Goal: Task Accomplishment & Management: Use online tool/utility

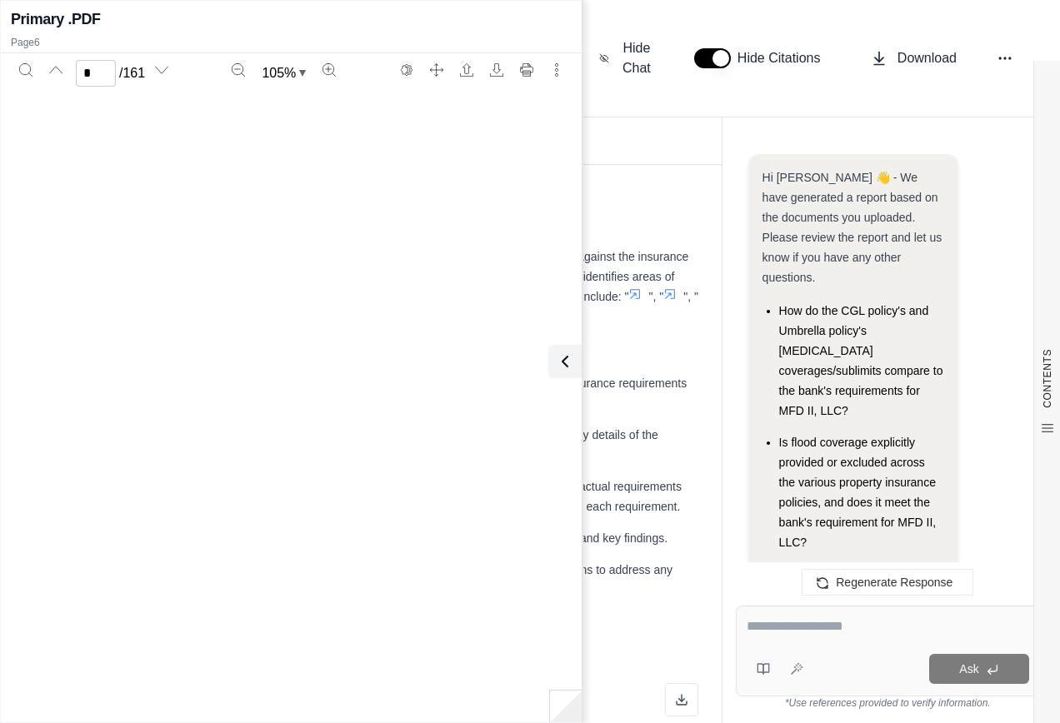
scroll to position [3456, 0]
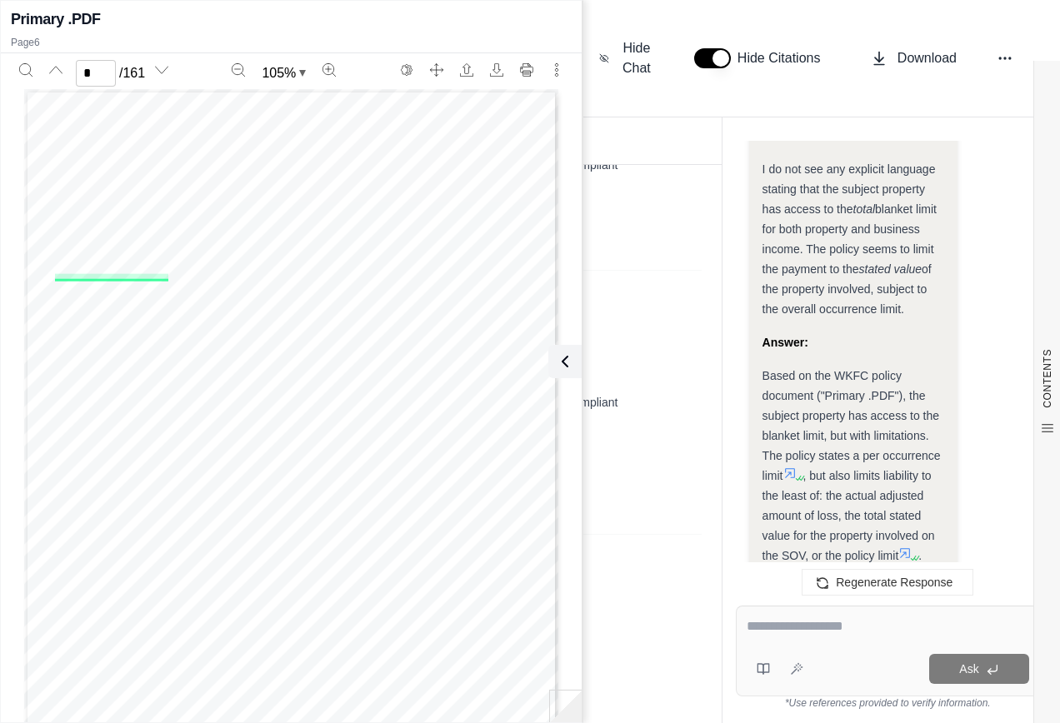
click at [778, 625] on textarea at bounding box center [888, 627] width 282 height 20
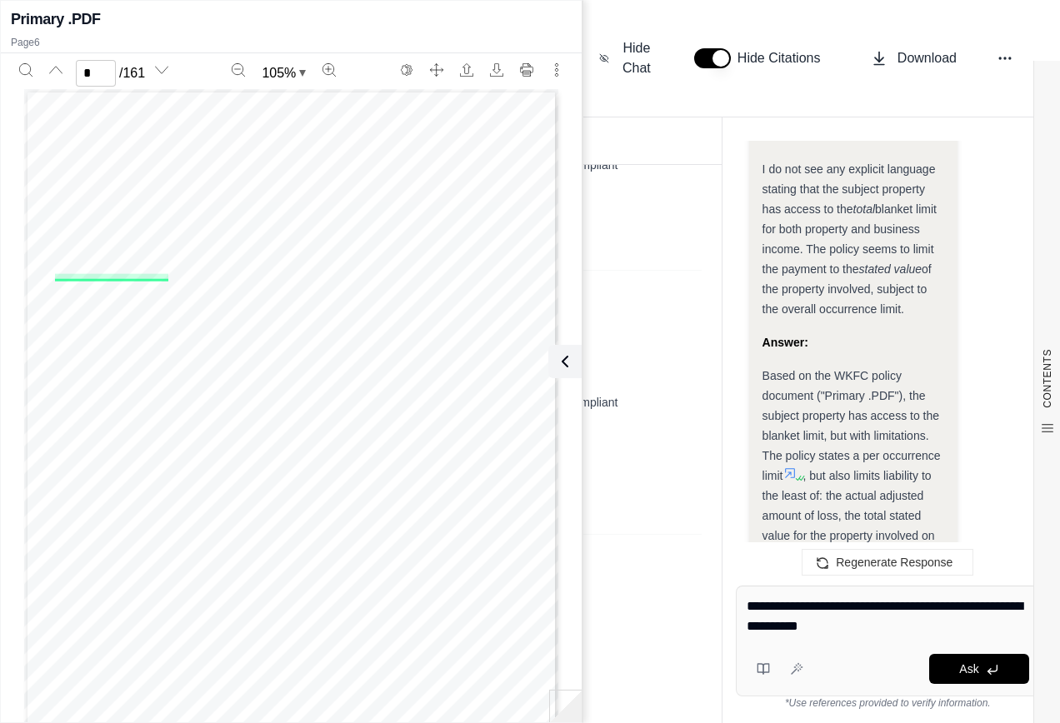
type textarea "**********"
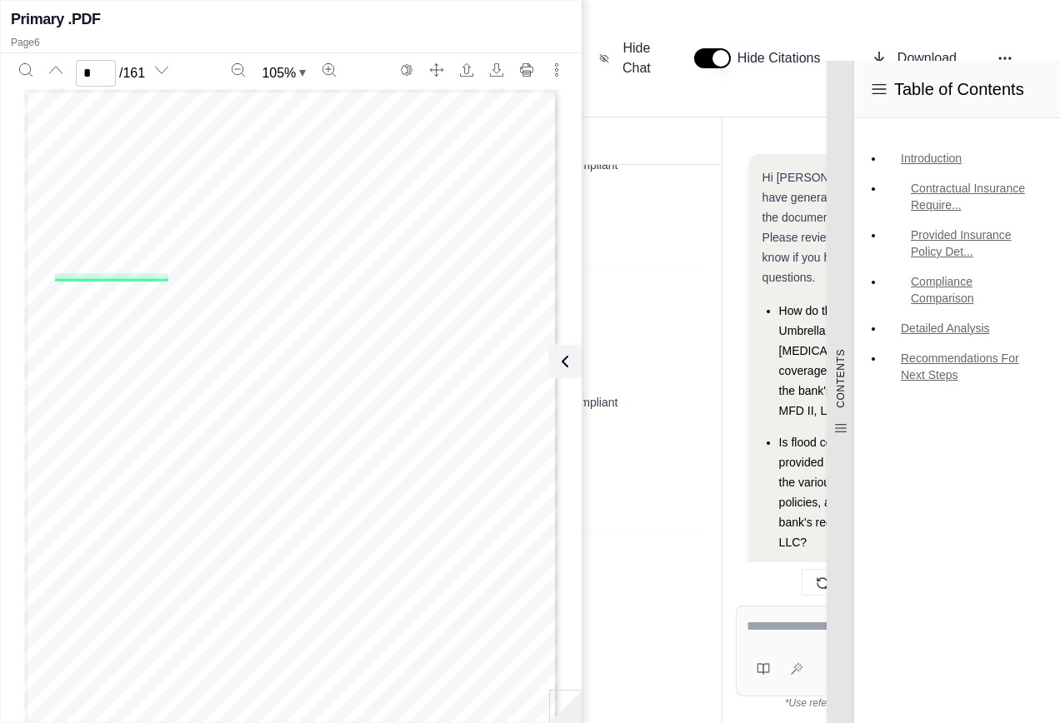
scroll to position [37223, 0]
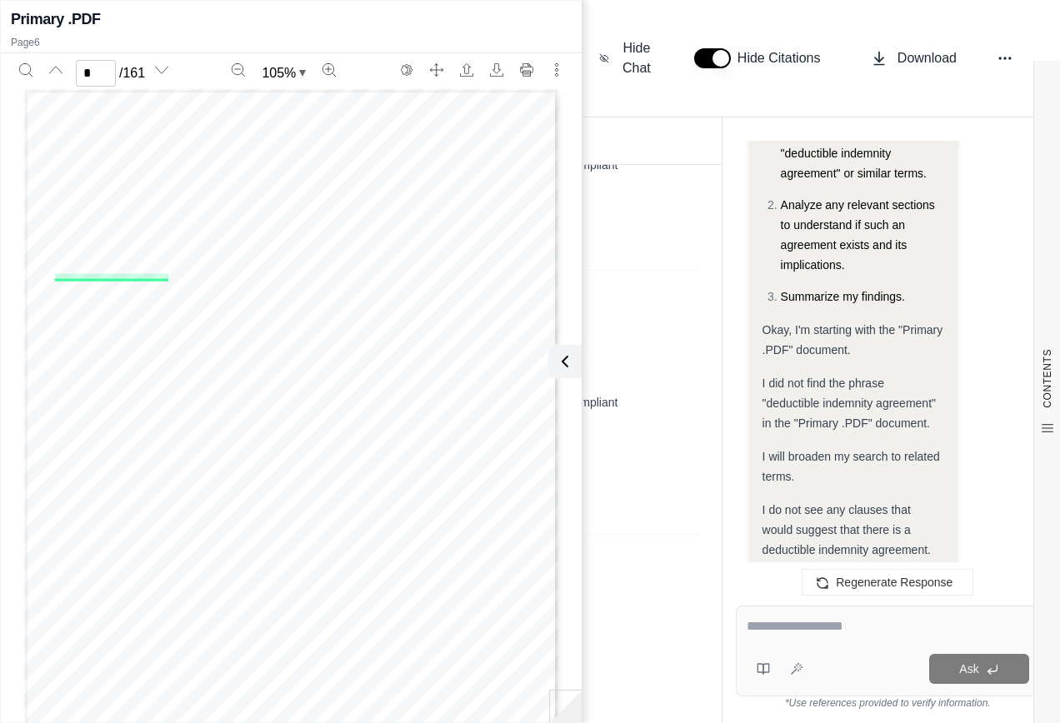
click at [772, 632] on textarea at bounding box center [888, 627] width 282 height 20
paste textarea "**********"
type textarea "**********"
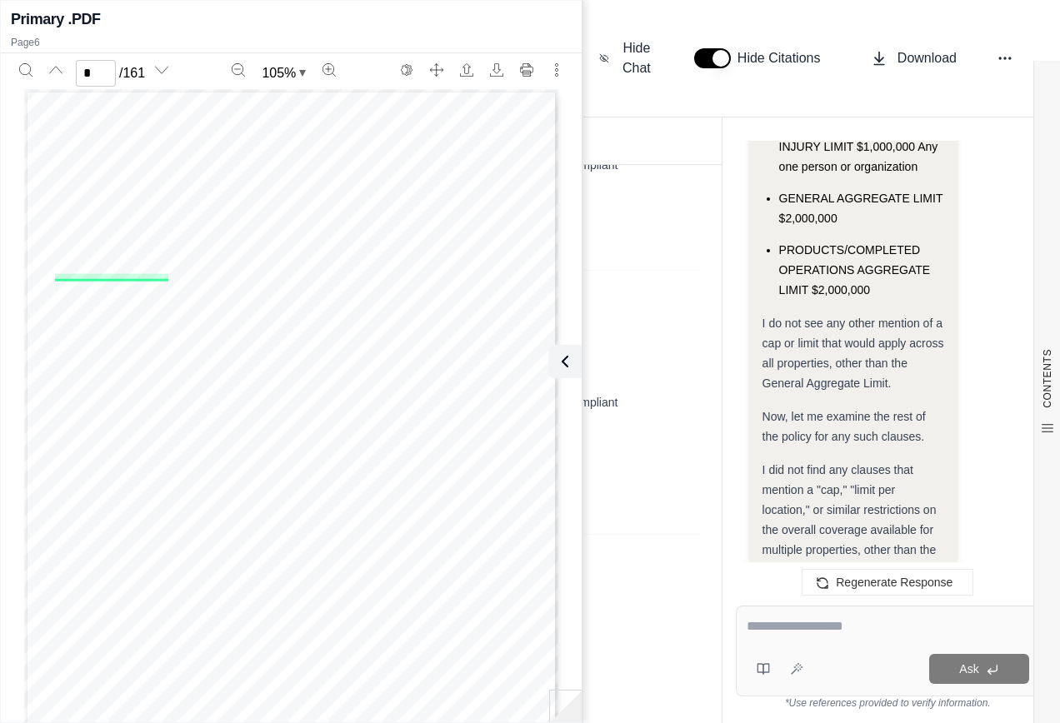
scroll to position [39055, 0]
click at [766, 630] on span "Based on my review of the "General [PERSON_NAME].pdf" document, the GL policy d…" at bounding box center [848, 706] width 173 height 153
drag, startPoint x: 763, startPoint y: 292, endPoint x: 932, endPoint y: 426, distance: 214.7
click at [932, 627] on div "Based on my review of the "General [PERSON_NAME].pdf" document, the GL policy d…" at bounding box center [853, 707] width 182 height 160
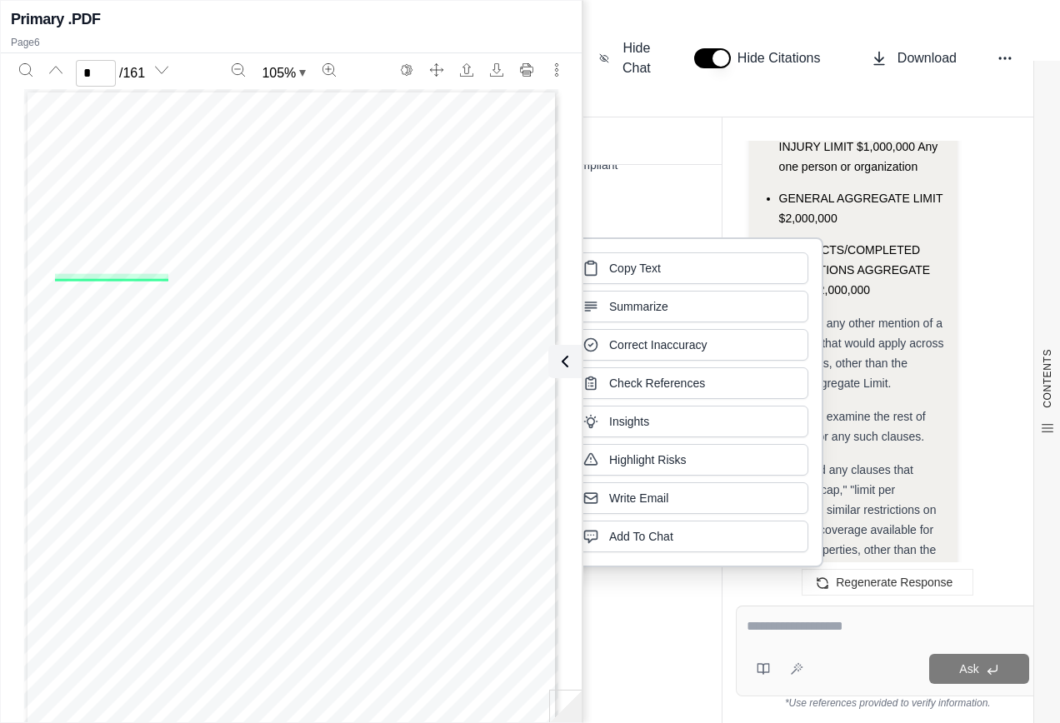
drag, startPoint x: 912, startPoint y: 215, endPoint x: 896, endPoint y: 217, distance: 15.9
click at [912, 460] on div "I did not find any clauses that mention a "cap," "limit per location," or simil…" at bounding box center [853, 520] width 182 height 120
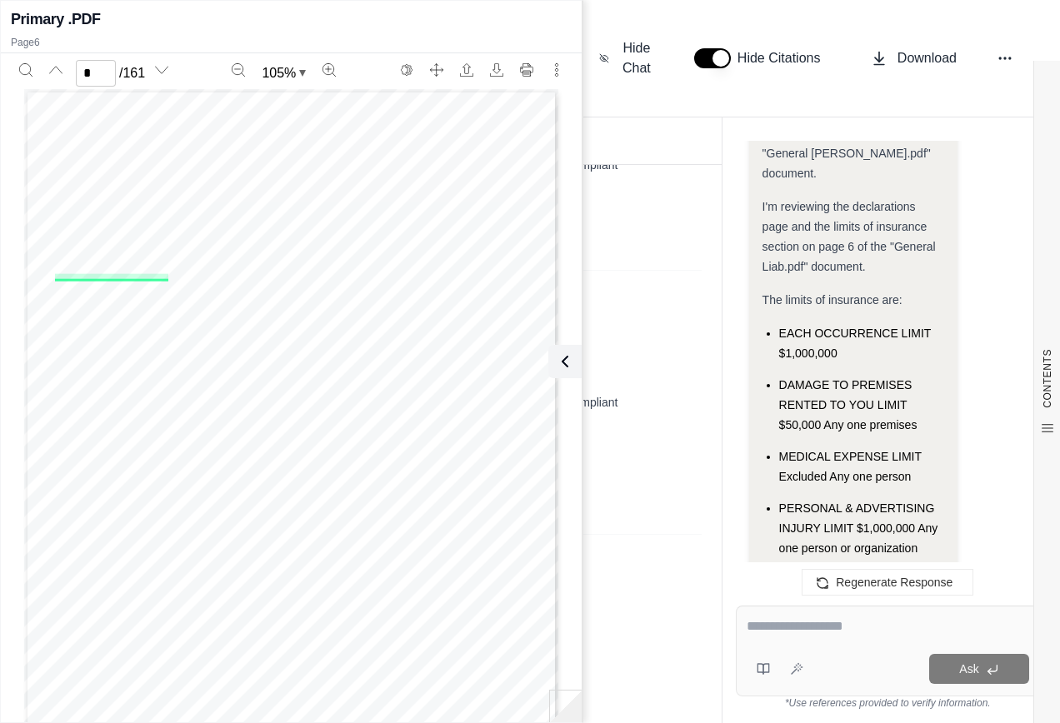
scroll to position [38638, 0]
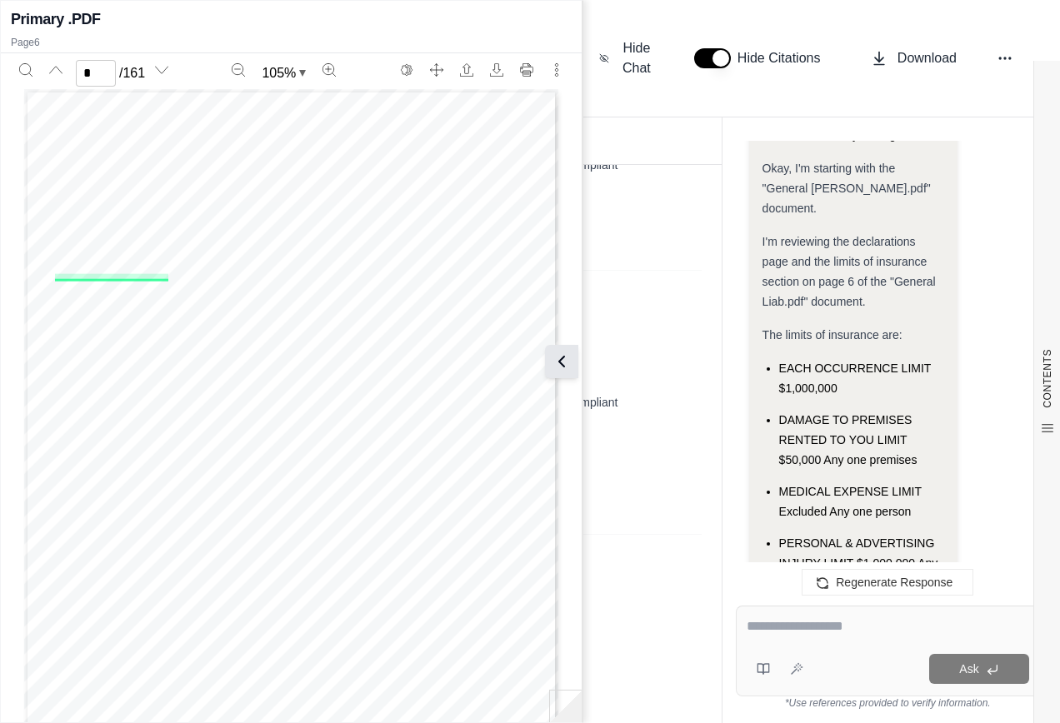
click at [568, 366] on icon at bounding box center [562, 362] width 20 height 20
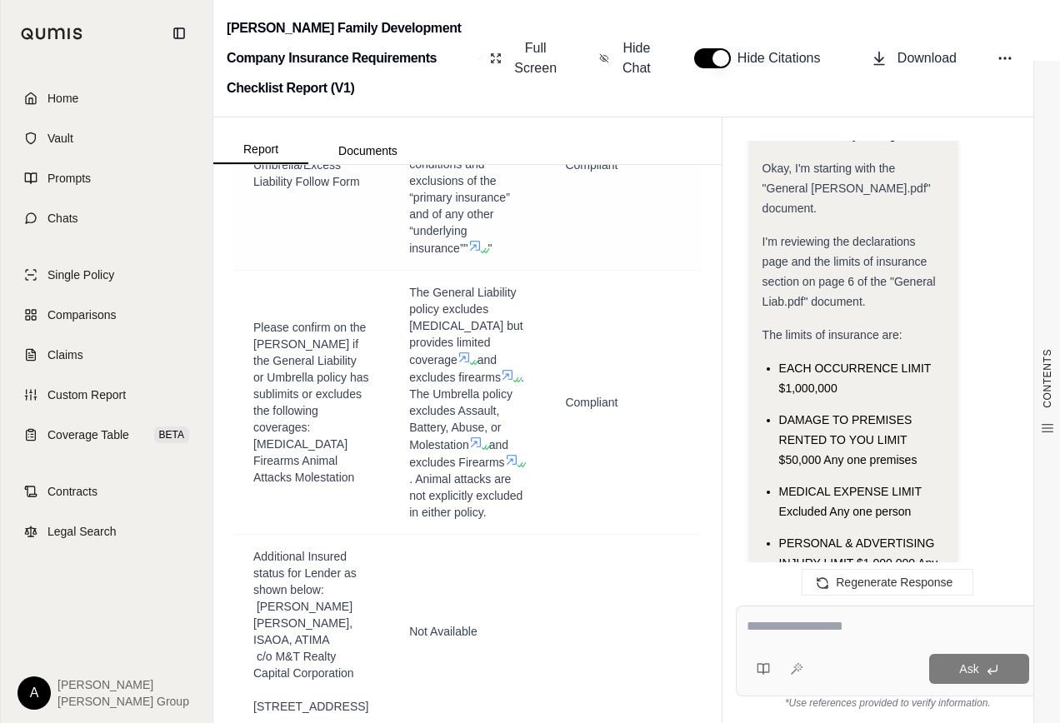
scroll to position [39055, 0]
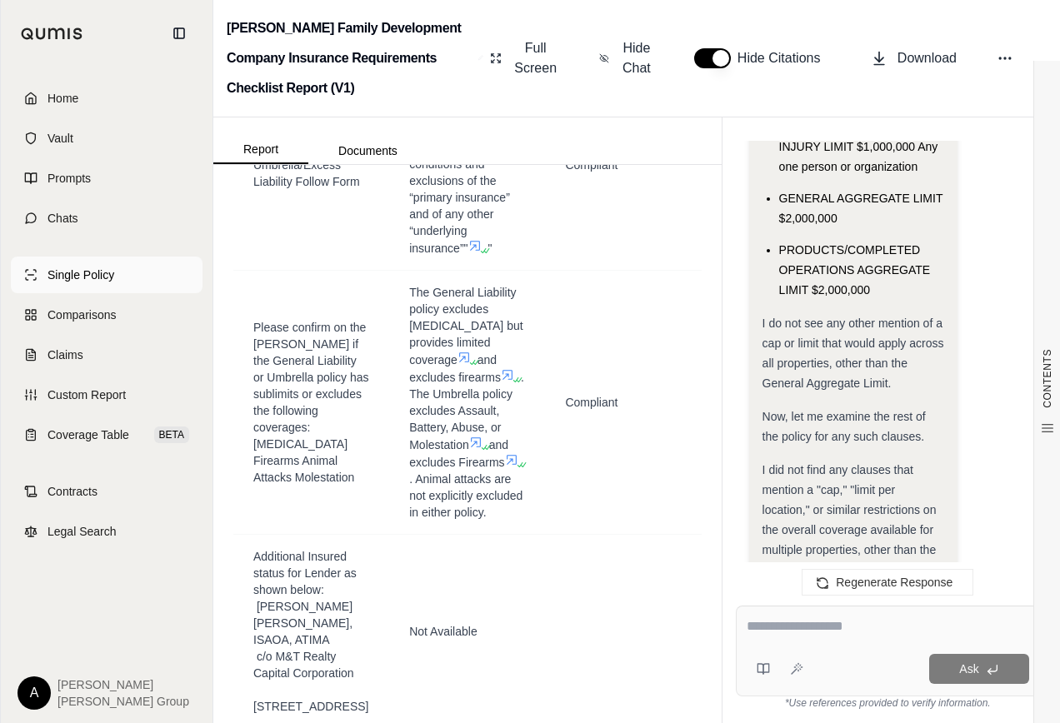
click at [82, 277] on span "Single Policy" at bounding box center [80, 275] width 67 height 17
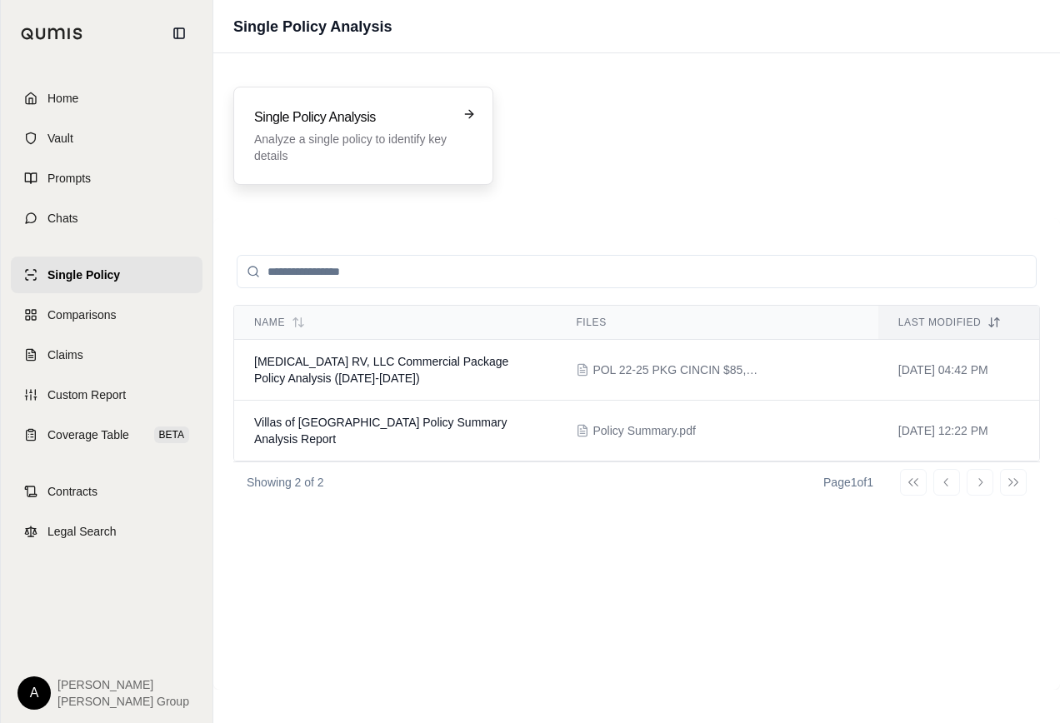
click at [406, 138] on p "Analyze a single policy to identify key details" at bounding box center [351, 147] width 195 height 33
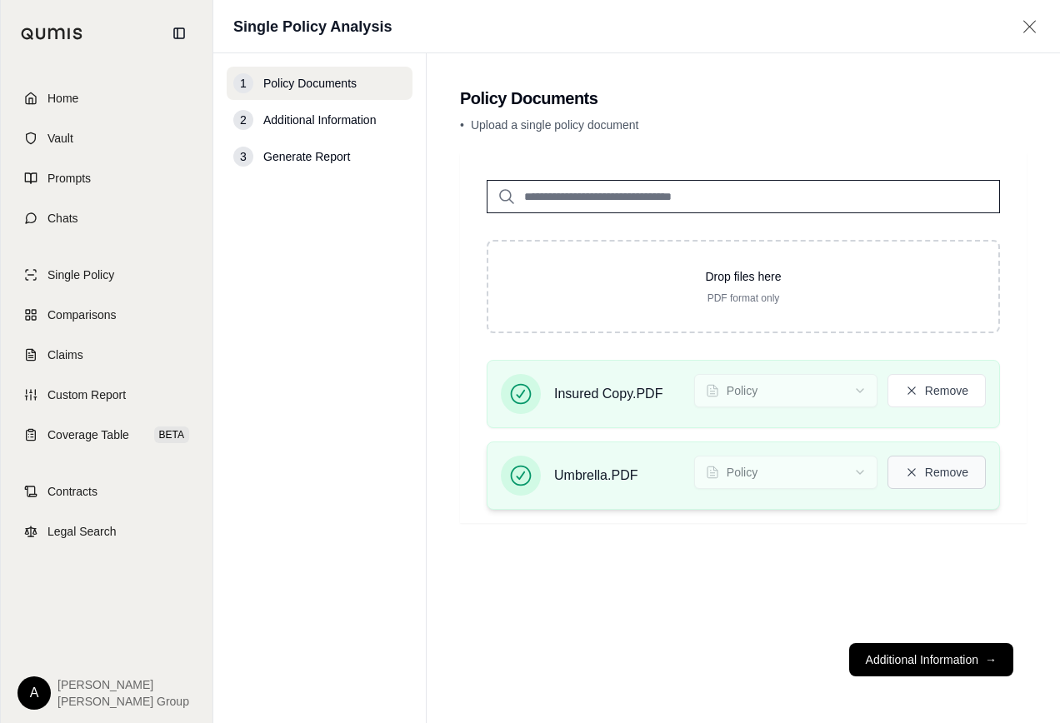
click at [926, 467] on button "Remove" at bounding box center [936, 472] width 98 height 33
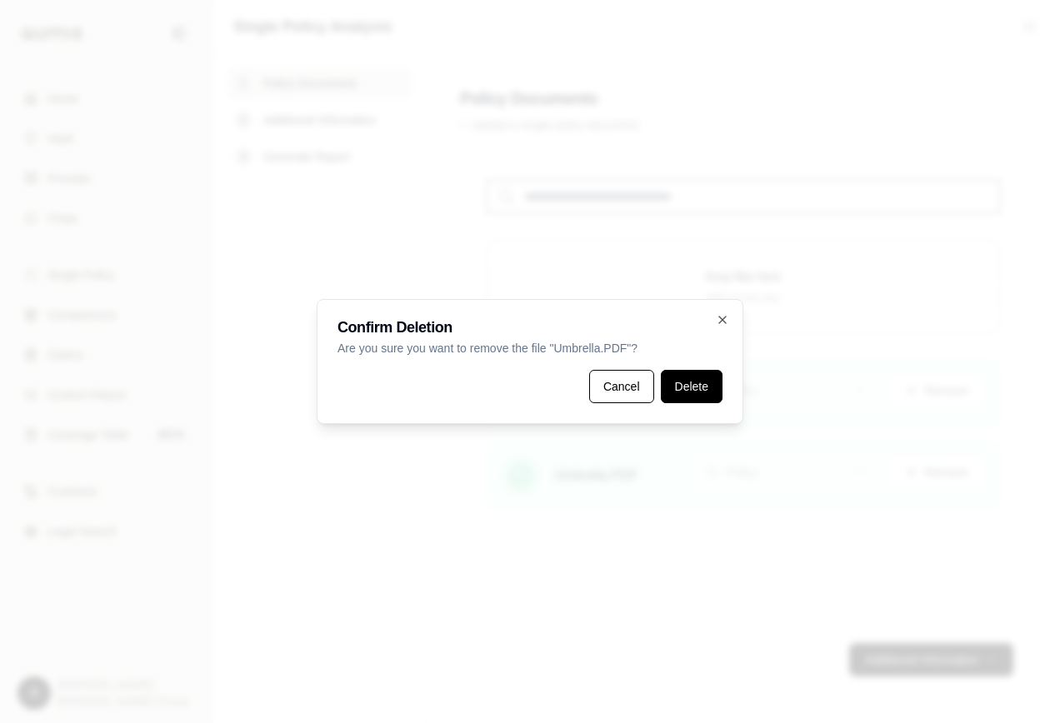
click at [678, 388] on button "Delete" at bounding box center [692, 386] width 62 height 33
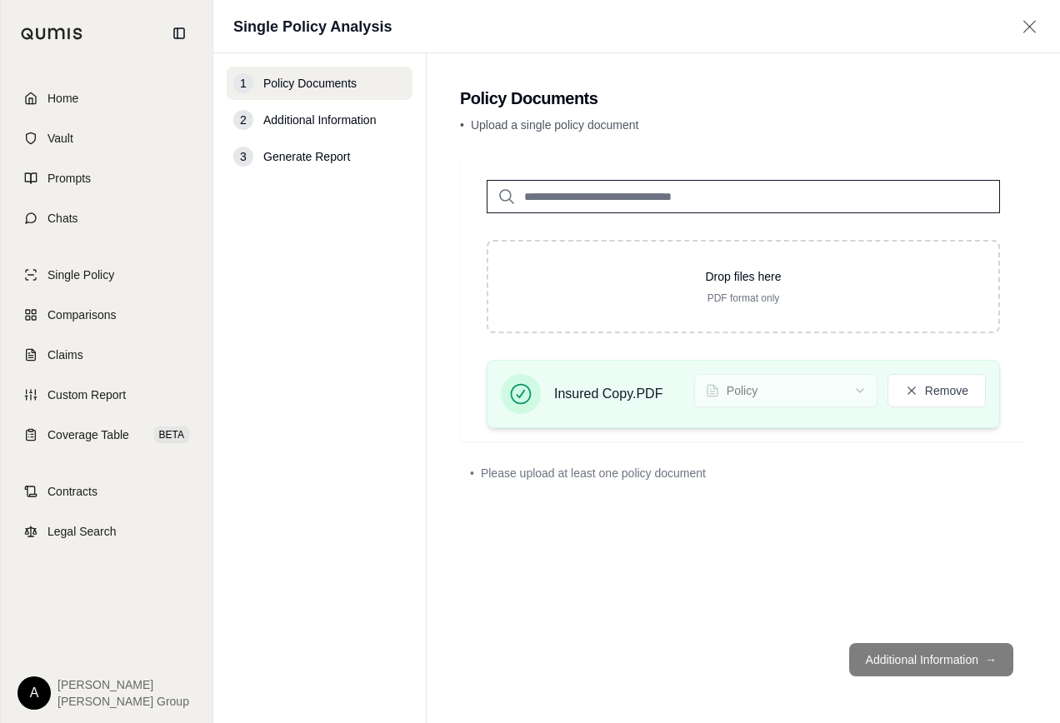
click at [586, 390] on span "Insured Copy.PDF" at bounding box center [608, 394] width 108 height 20
click at [933, 392] on button "Remove" at bounding box center [936, 390] width 98 height 33
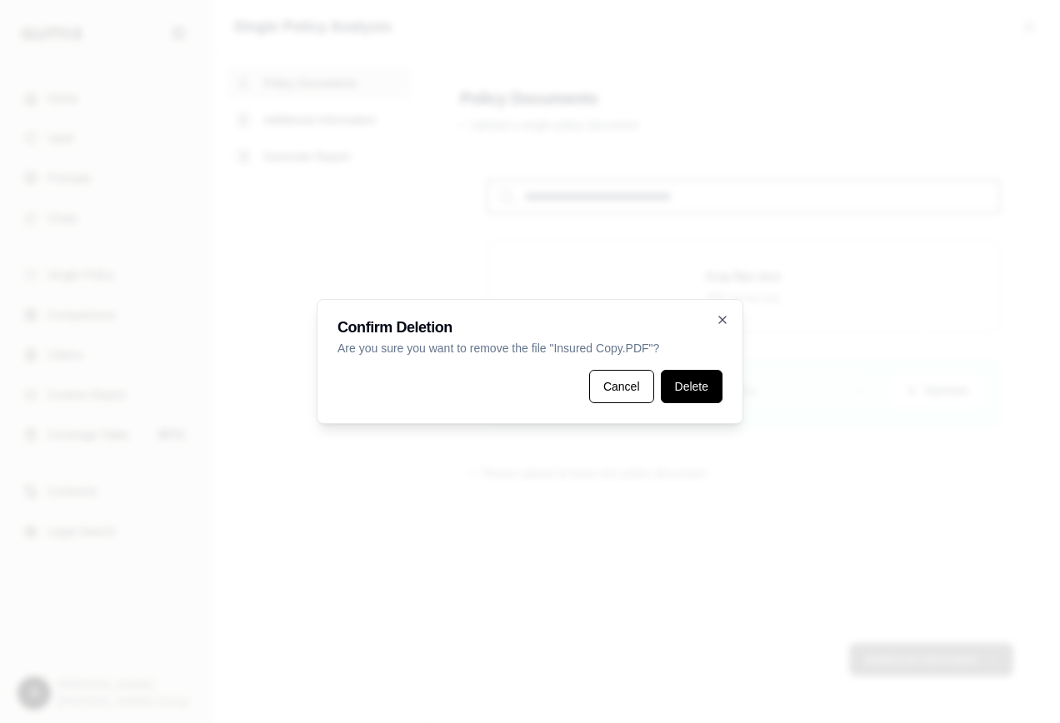
click at [703, 382] on button "Delete" at bounding box center [692, 386] width 62 height 33
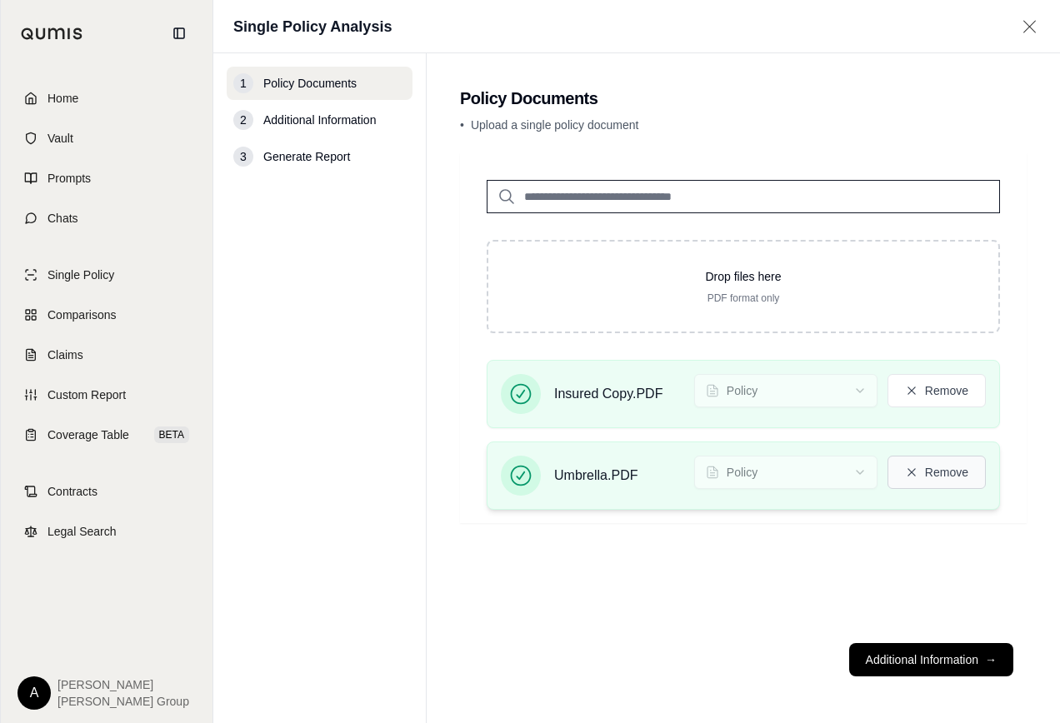
click at [937, 472] on button "Remove" at bounding box center [936, 472] width 98 height 33
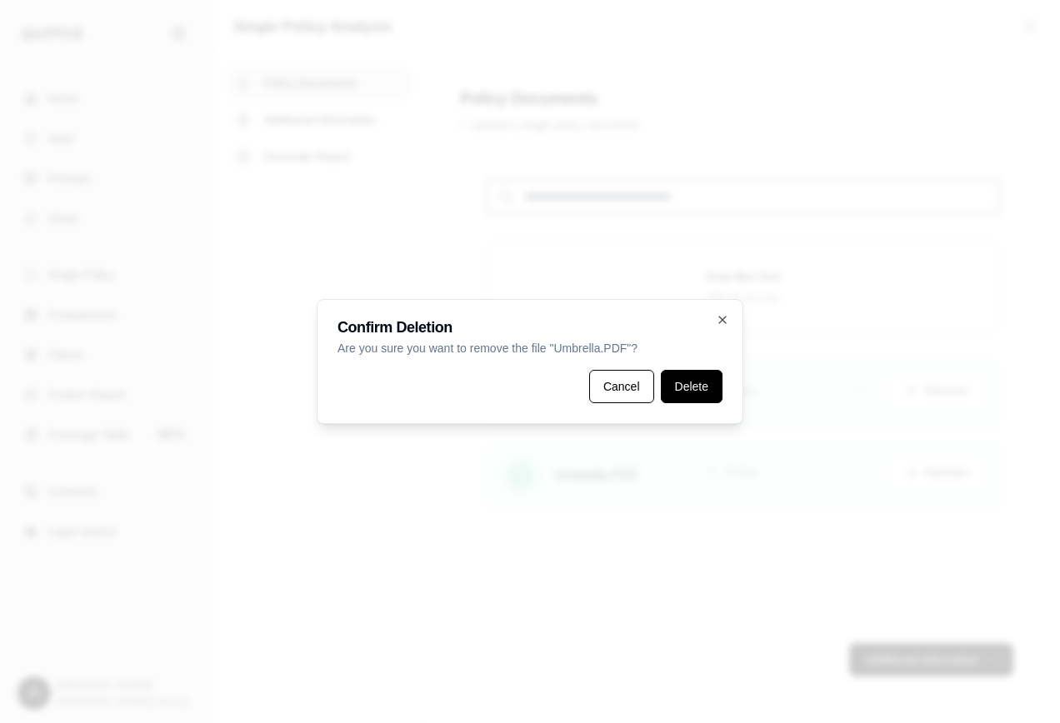
click at [687, 382] on button "Delete" at bounding box center [692, 386] width 62 height 33
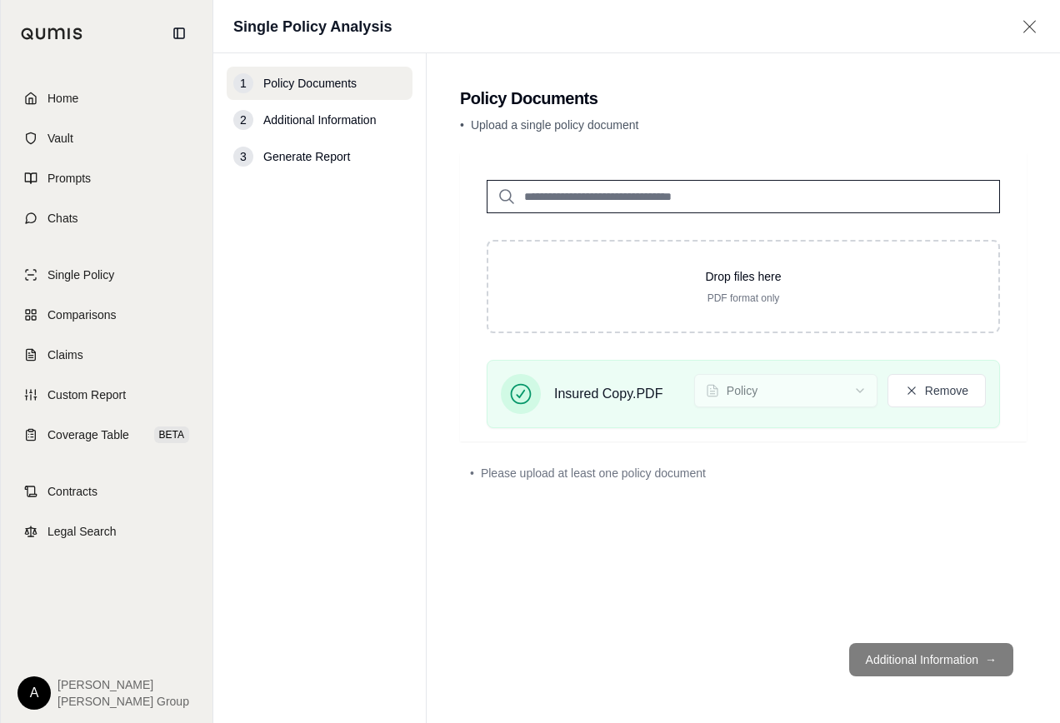
click at [892, 664] on footer "Additional Information →" at bounding box center [743, 660] width 567 height 60
click at [892, 663] on footer "Additional Information →" at bounding box center [743, 660] width 567 height 60
click at [635, 201] on input "search" at bounding box center [743, 196] width 513 height 33
click at [927, 391] on button "Remove" at bounding box center [936, 390] width 98 height 33
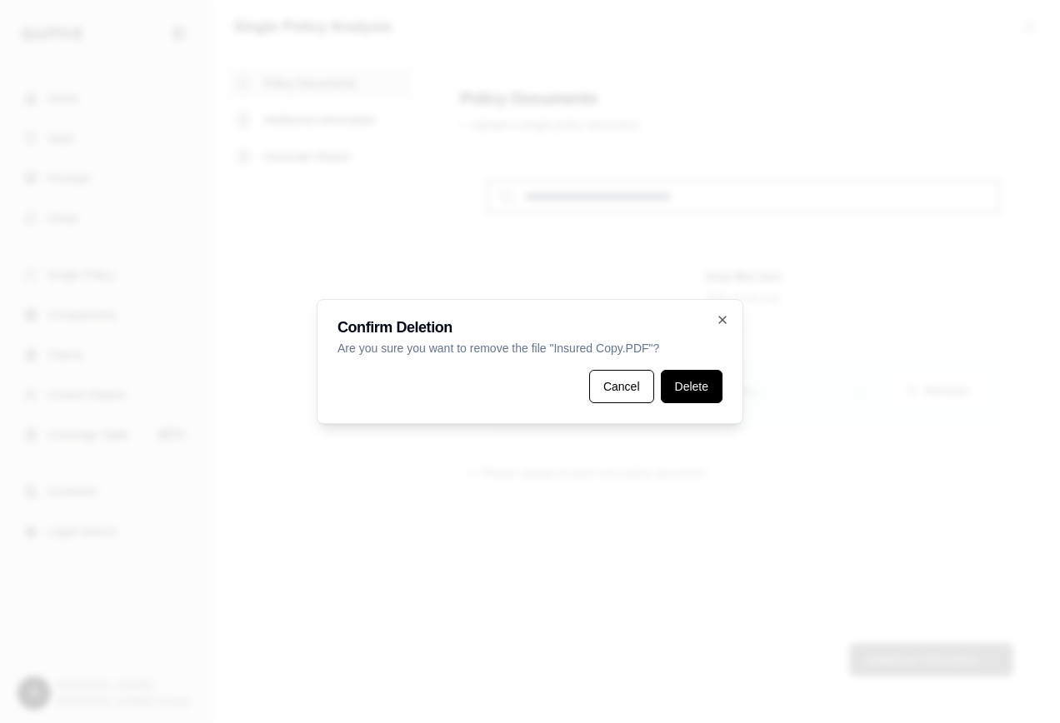
click at [684, 380] on button "Delete" at bounding box center [692, 386] width 62 height 33
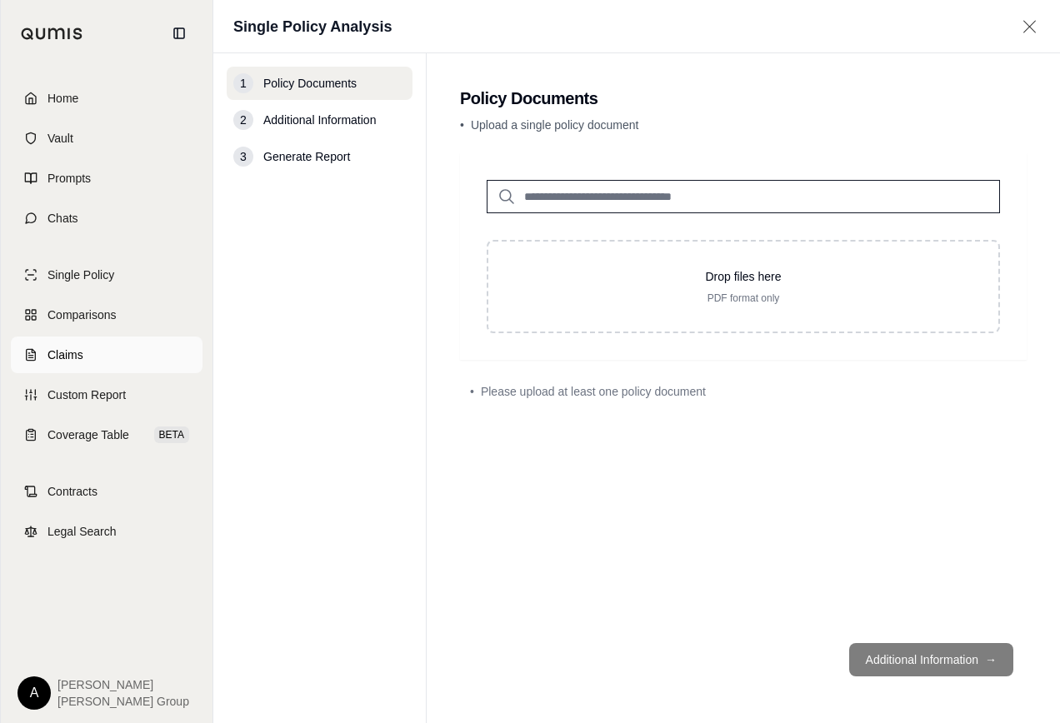
click at [74, 350] on span "Claims" at bounding box center [65, 355] width 36 height 17
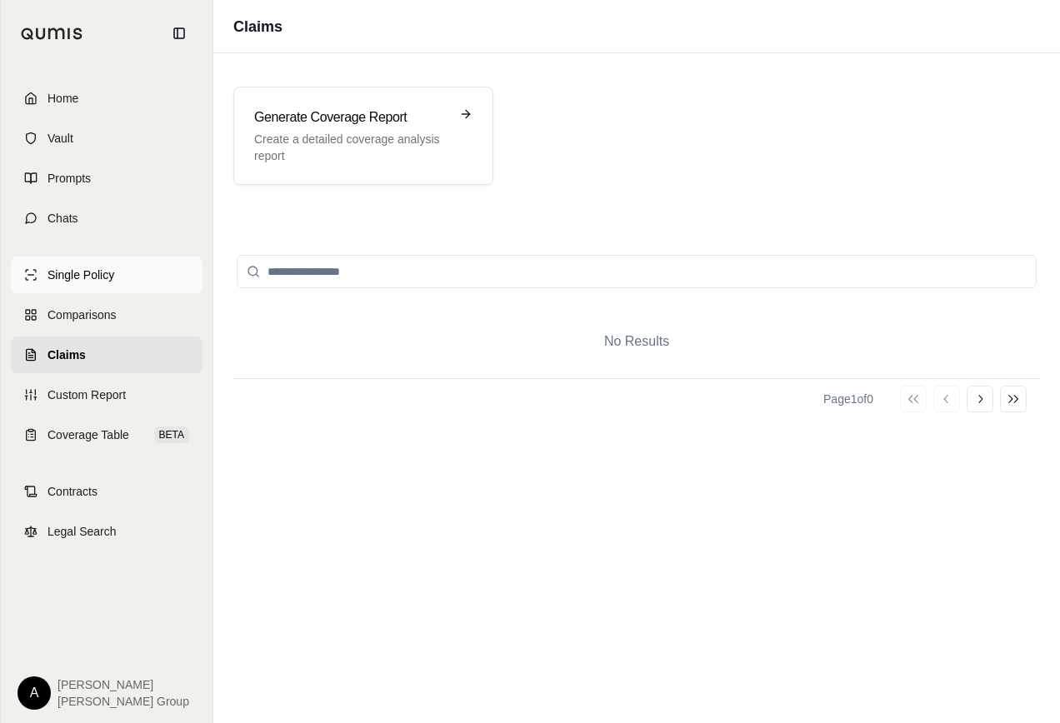
click at [80, 273] on span "Single Policy" at bounding box center [80, 275] width 67 height 17
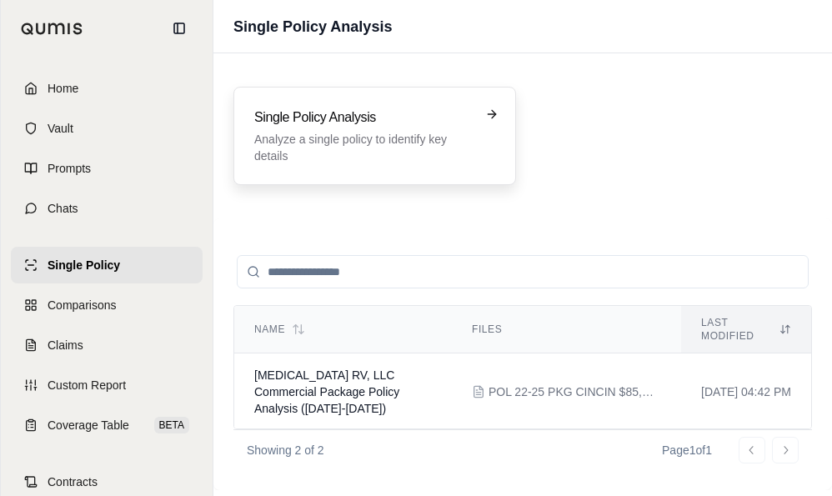
click at [342, 140] on p "Analyze a single policy to identify key details" at bounding box center [362, 147] width 217 height 33
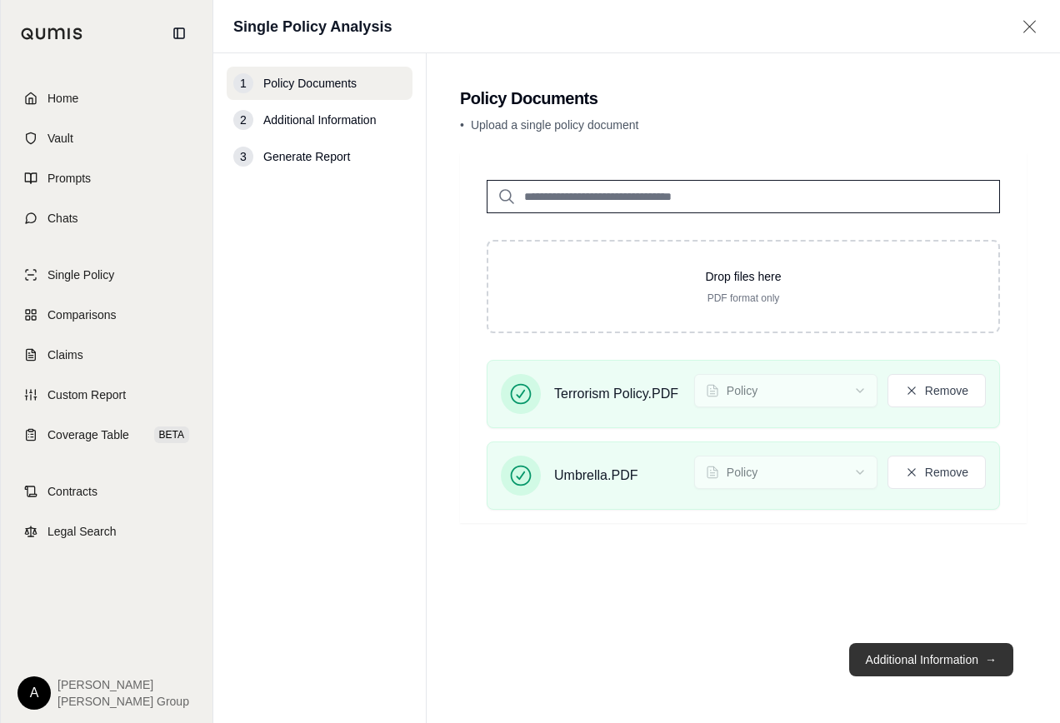
click at [916, 652] on button "Additional Information →" at bounding box center [931, 659] width 164 height 33
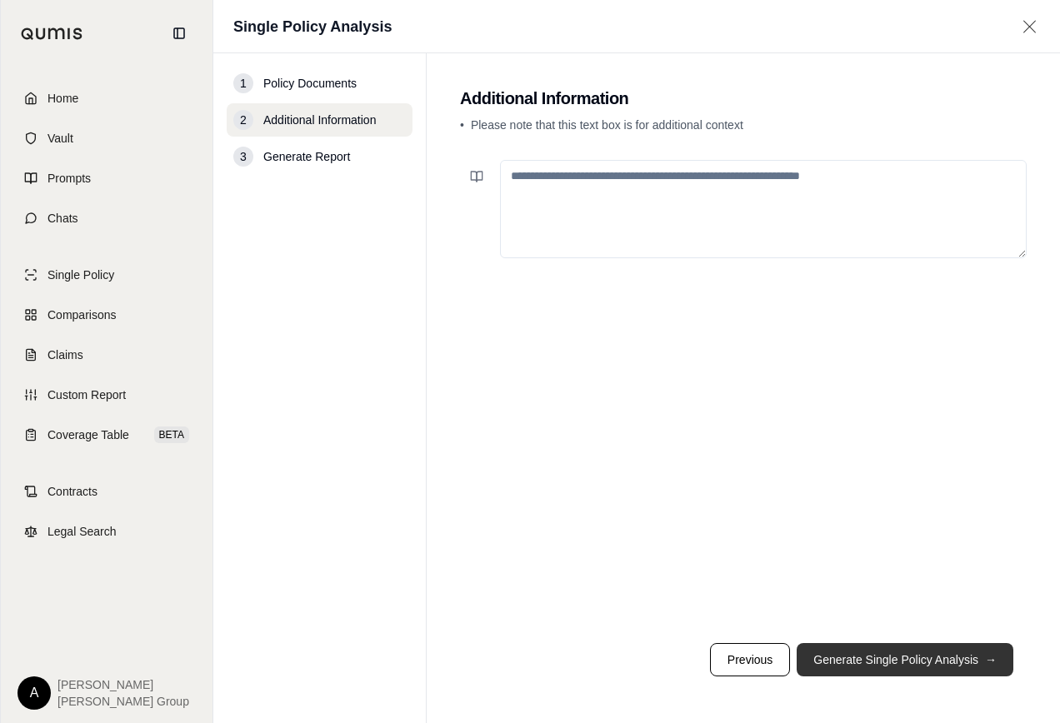
click at [916, 657] on button "Generate Single Policy Analysis →" at bounding box center [905, 659] width 217 height 33
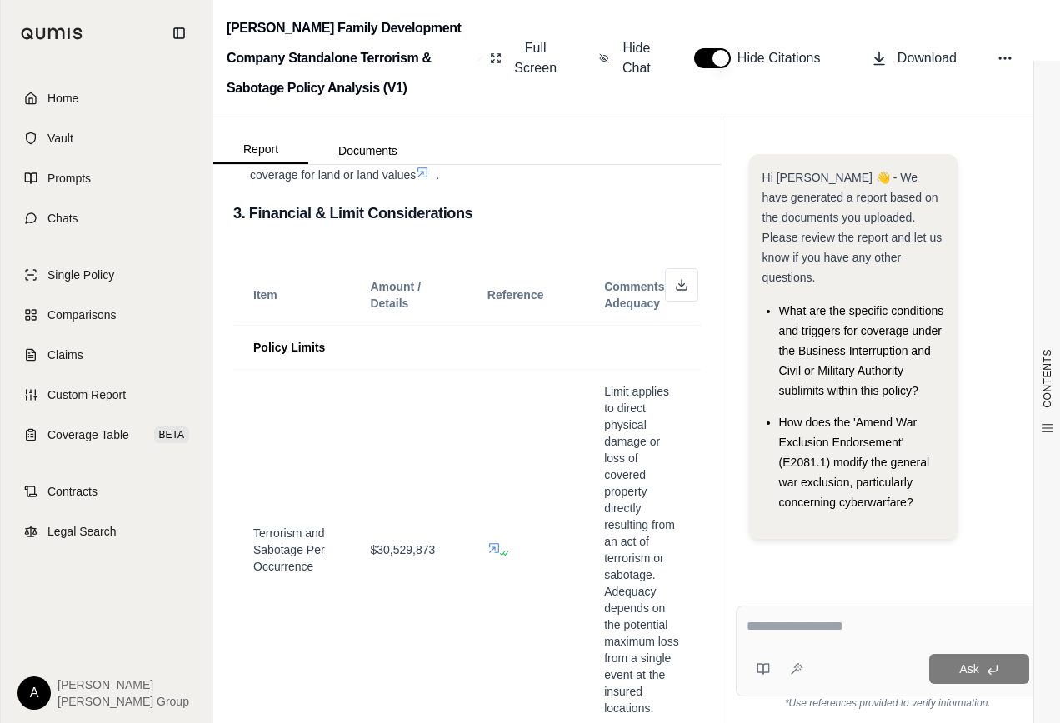
scroll to position [1583, 0]
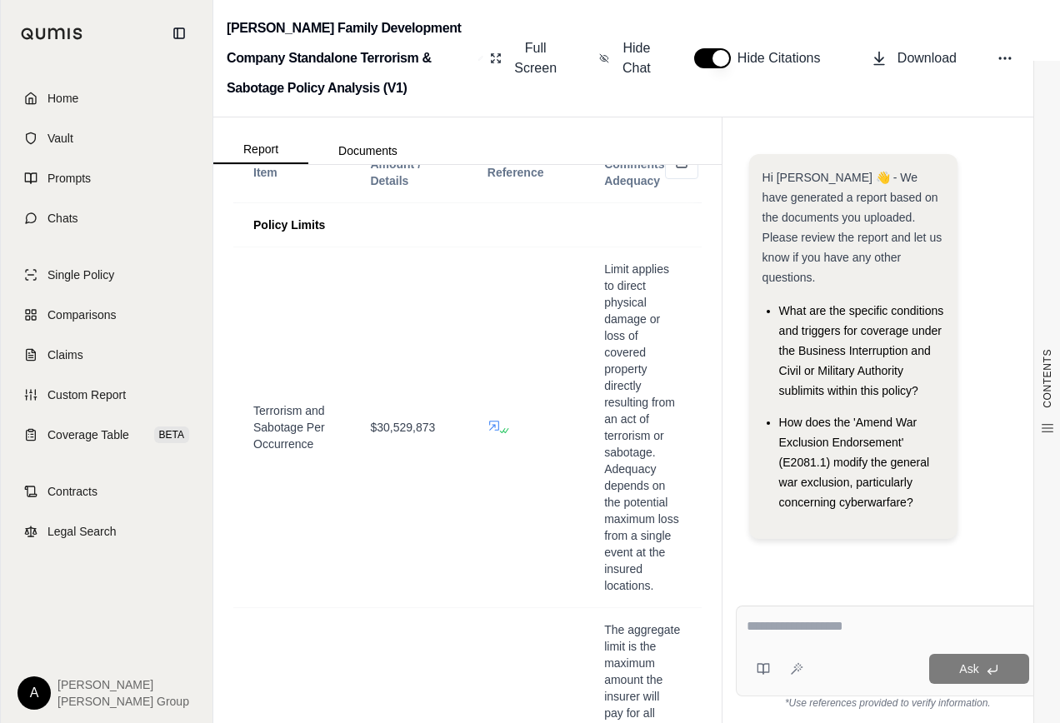
click at [788, 546] on div "Hi [PERSON_NAME] 👋 - We have generated a report based on the documents you uplo…" at bounding box center [888, 360] width 304 height 438
click at [752, 616] on div "Ask" at bounding box center [888, 651] width 304 height 91
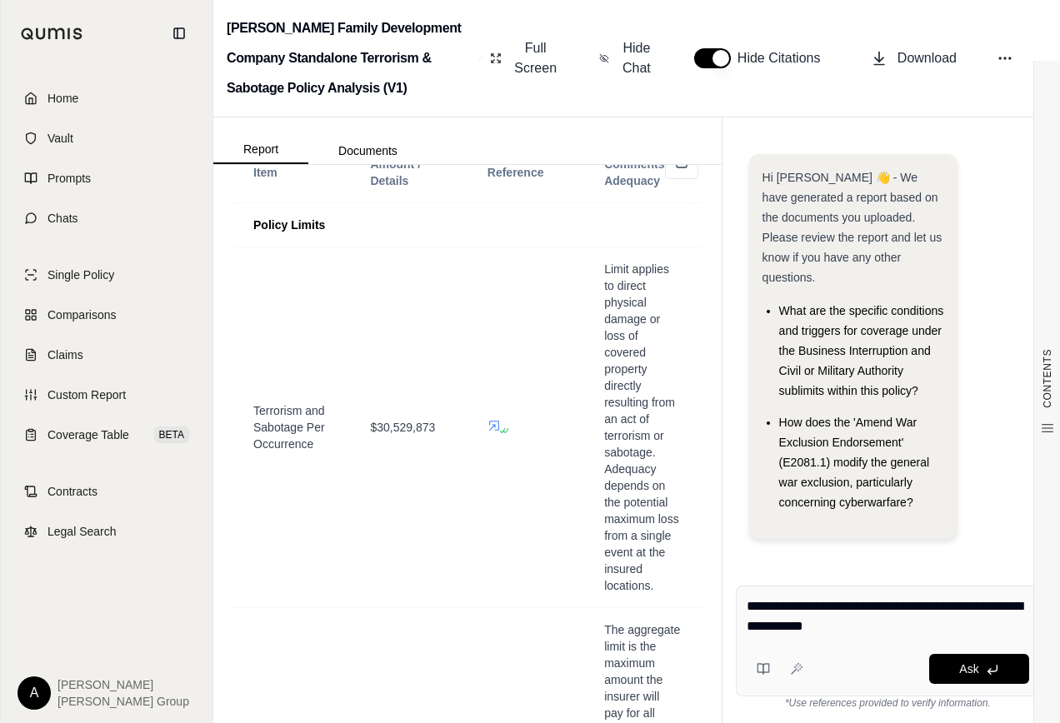
type textarea "**********"
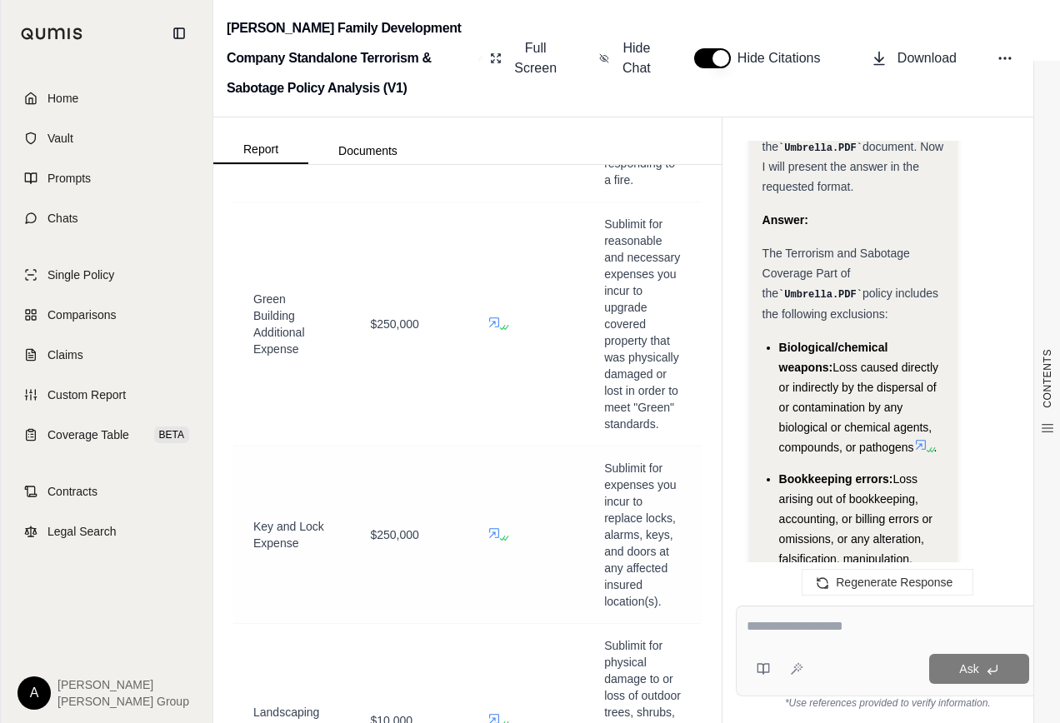
scroll to position [9083, 0]
